Goal: Navigation & Orientation: Find specific page/section

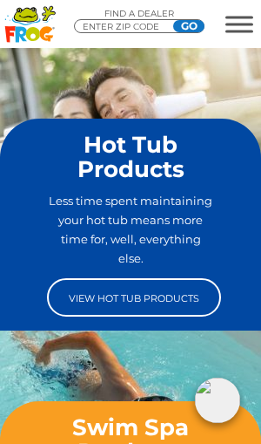
click at [172, 292] on link "View Hot Tub Products" at bounding box center [134, 297] width 174 height 38
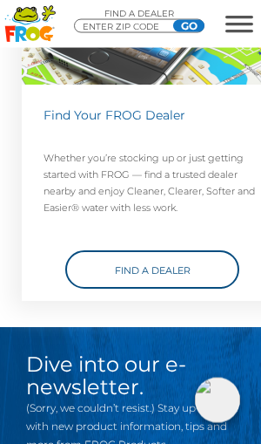
scroll to position [8279, 0]
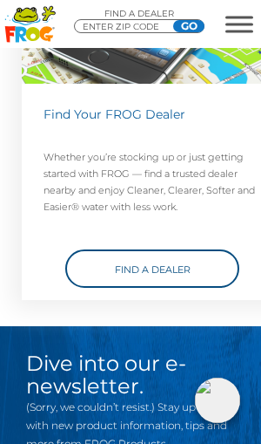
click at [144, 249] on link "Find a Dealer" at bounding box center [152, 268] width 174 height 38
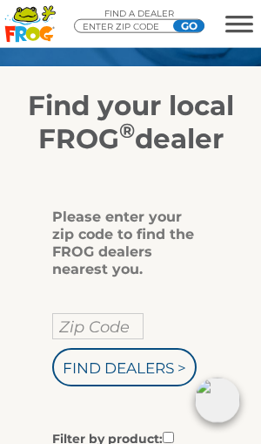
click at [91, 321] on input "Zip Code" at bounding box center [97, 326] width 91 height 26
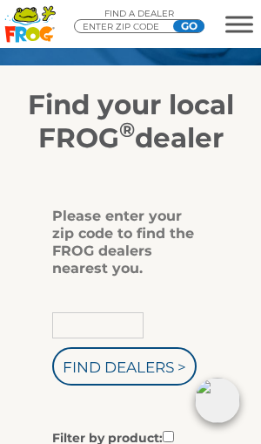
scroll to position [249, 0]
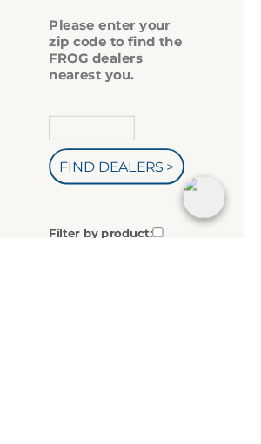
type input "73439"
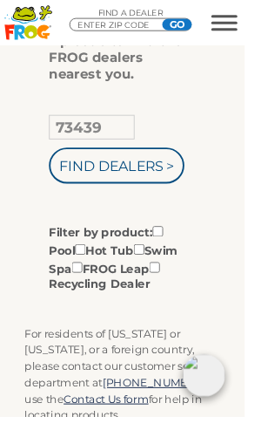
click at [139, 174] on input "Find Dealers >" at bounding box center [124, 176] width 145 height 38
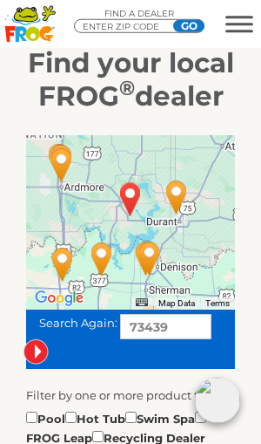
scroll to position [285, 0]
